Goal: Transaction & Acquisition: Subscribe to service/newsletter

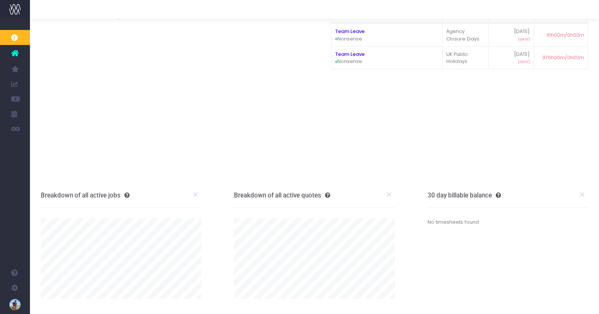
scroll to position [52, 0]
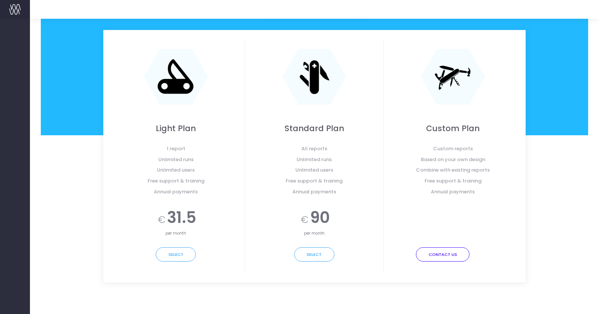
scroll to position [155, 0]
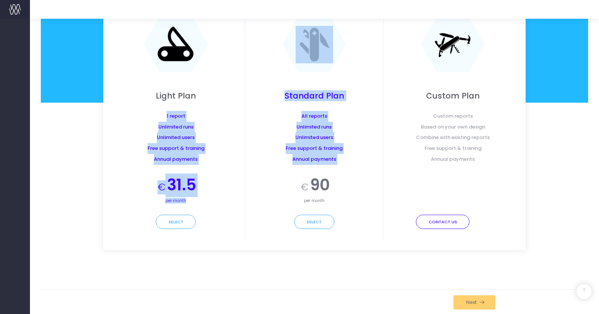
drag, startPoint x: 145, startPoint y: 118, endPoint x: 247, endPoint y: 181, distance: 119.4
click at [247, 181] on div "Light Plan 1 report Unlimited runs Unlimited users Free support & training Annu…" at bounding box center [314, 123] width 422 height 252
click at [247, 181] on div "Standard Plan All reports Unlimited runs Unlimited users Free support & trainin…" at bounding box center [314, 123] width 139 height 231
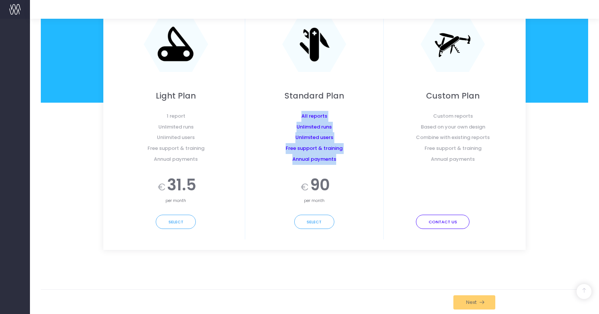
drag, startPoint x: 280, startPoint y: 116, endPoint x: 348, endPoint y: 160, distance: 80.7
click at [348, 160] on div "All reports Unlimited runs Unlimited users Free support & training Annual payme…" at bounding box center [314, 138] width 127 height 54
click at [348, 160] on span "Annual payments" at bounding box center [314, 159] width 127 height 11
drag, startPoint x: 353, startPoint y: 200, endPoint x: 270, endPoint y: 112, distance: 121.6
click at [270, 112] on div "Standard Plan All reports Unlimited runs Unlimited users Free support & trainin…" at bounding box center [314, 123] width 139 height 231
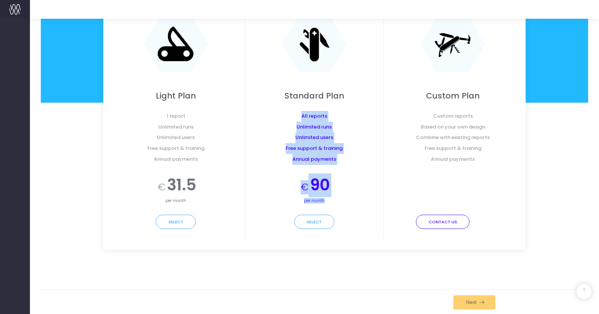
click at [270, 112] on span "All reports" at bounding box center [314, 116] width 127 height 11
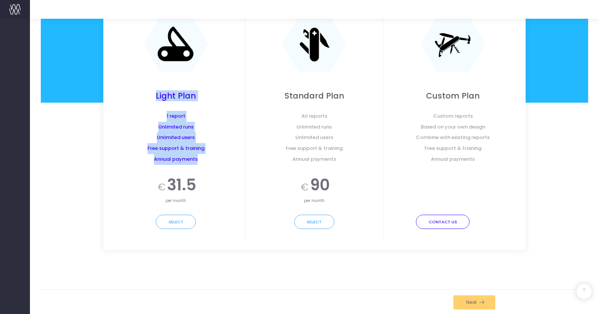
drag, startPoint x: 137, startPoint y: 96, endPoint x: 216, endPoint y: 161, distance: 102.4
click at [216, 161] on div "Light Plan 1 report Unlimited runs Unlimited users Free support & training Annu…" at bounding box center [176, 123] width 139 height 231
click at [216, 161] on span "Annual payments" at bounding box center [176, 159] width 127 height 11
drag, startPoint x: 163, startPoint y: 127, endPoint x: 209, endPoint y: 166, distance: 60.0
click at [209, 166] on div "Light Plan 1 report Unlimited runs Unlimited users Free support & training Annu…" at bounding box center [176, 123] width 139 height 231
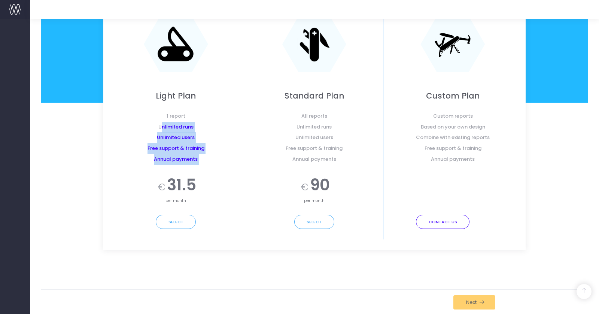
click at [209, 166] on div "Light Plan 1 report Unlimited runs Unlimited users Free support & training Annu…" at bounding box center [176, 123] width 139 height 231
drag, startPoint x: 211, startPoint y: 161, endPoint x: 146, endPoint y: 116, distance: 78.3
click at [146, 116] on div "1 report Unlimited runs Unlimited users Free support & training Annual payments" at bounding box center [176, 138] width 127 height 54
click at [146, 116] on span "1 report" at bounding box center [176, 116] width 127 height 11
drag, startPoint x: 139, startPoint y: 103, endPoint x: 205, endPoint y: 169, distance: 93.7
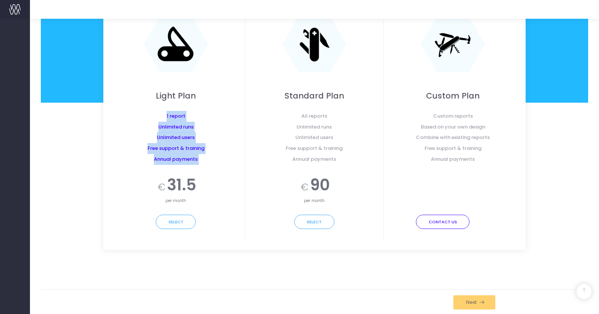
click at [205, 169] on div "Light Plan 1 report Unlimited runs Unlimited users Free support & training Annu…" at bounding box center [176, 123] width 139 height 231
